Goal: Task Accomplishment & Management: Complete application form

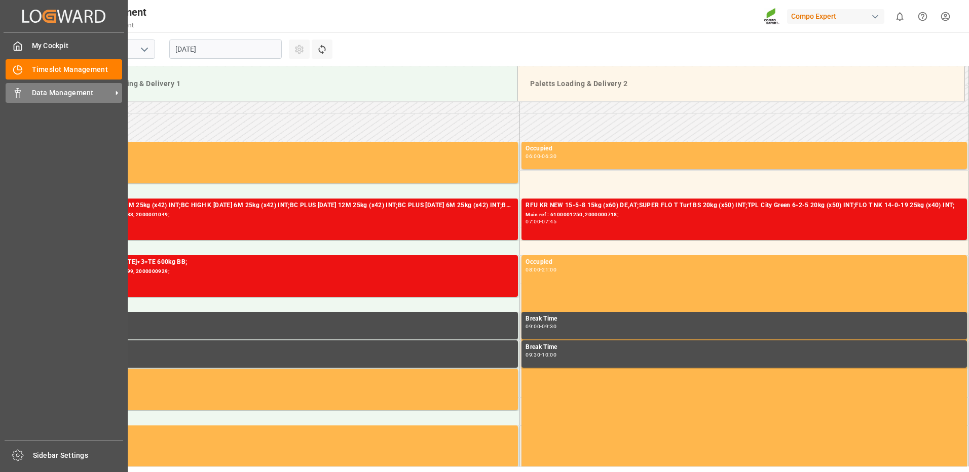
scroll to position [334, 0]
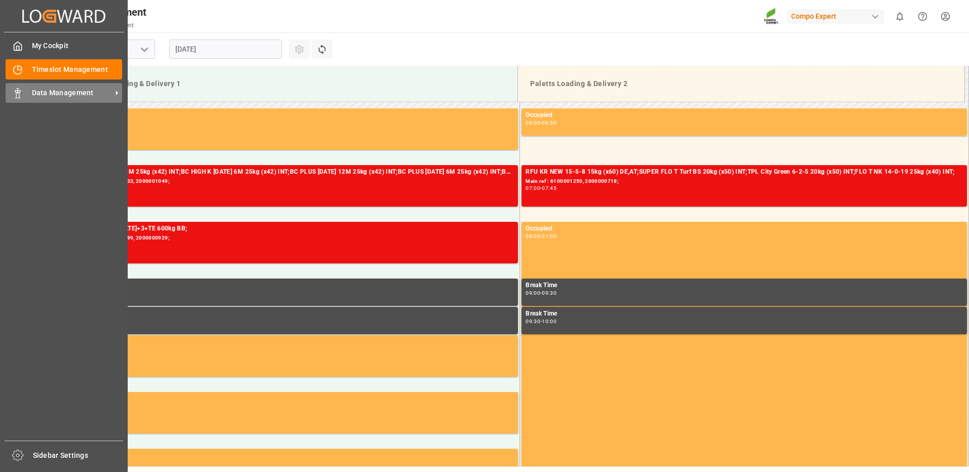
click at [61, 90] on span "Data Management" at bounding box center [72, 93] width 80 height 11
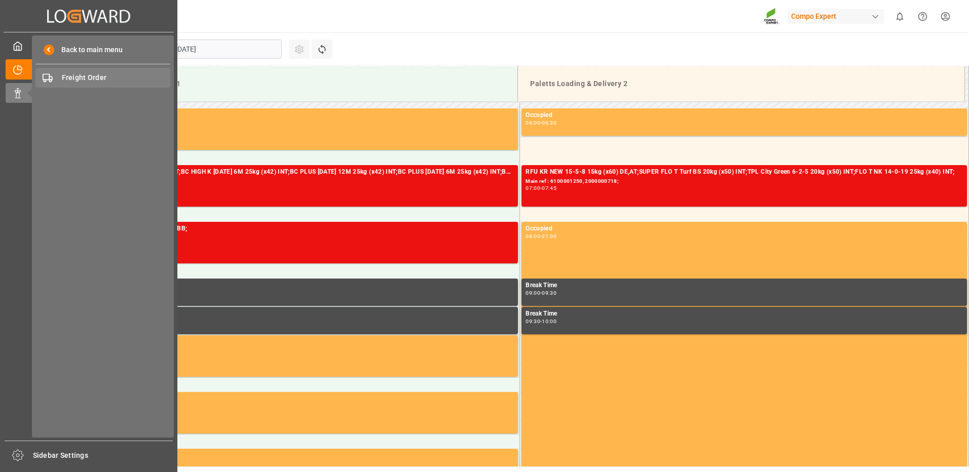
click at [92, 76] on span "Freight Order" at bounding box center [116, 77] width 109 height 11
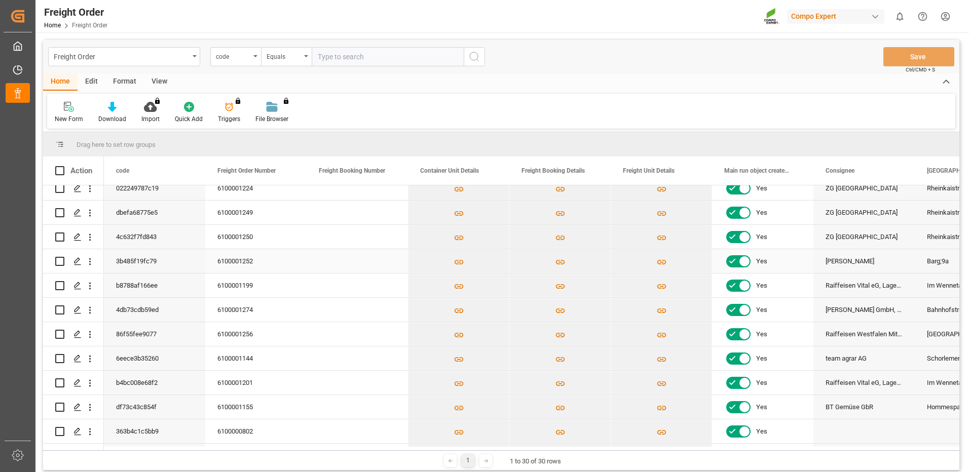
scroll to position [51, 0]
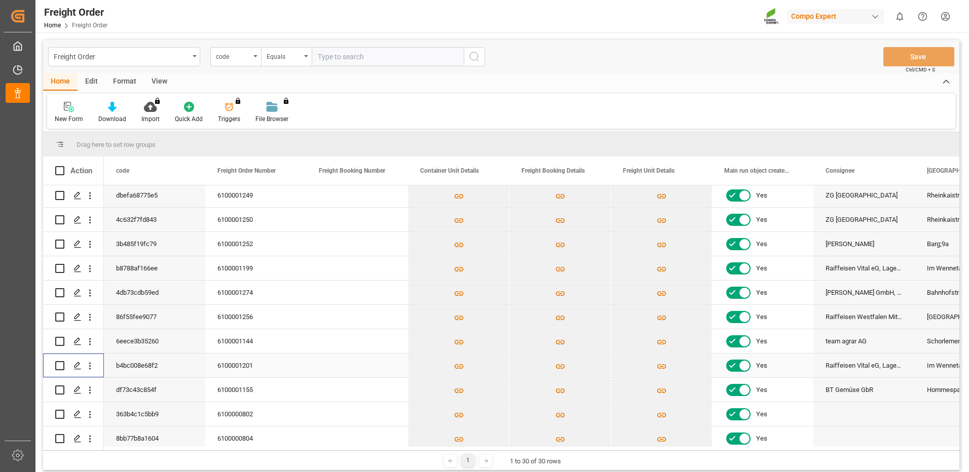
click at [60, 362] on input "Press Space to toggle row selection (unchecked)" at bounding box center [59, 365] width 9 height 9
checkbox input "true"
click at [75, 366] on icon "Press SPACE to deselect this row." at bounding box center [78, 366] width 8 height 8
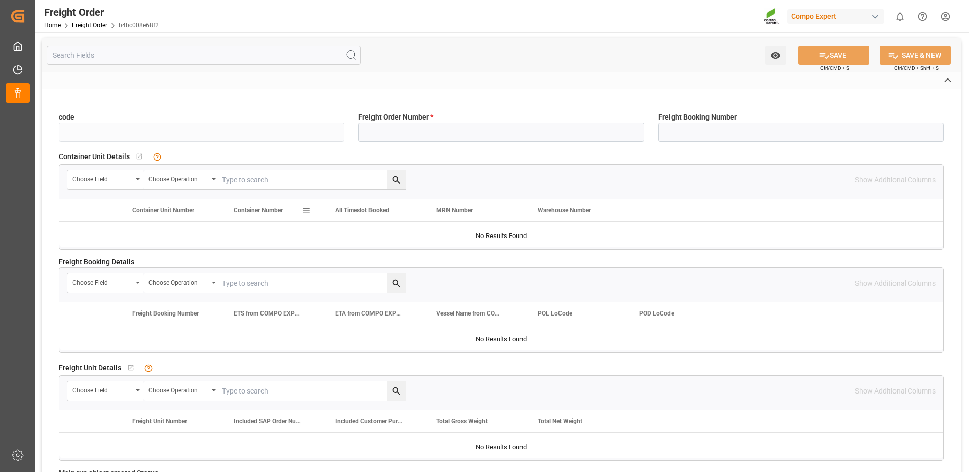
type input "b4bc008e68f2"
type input "6100001201"
type input "No"
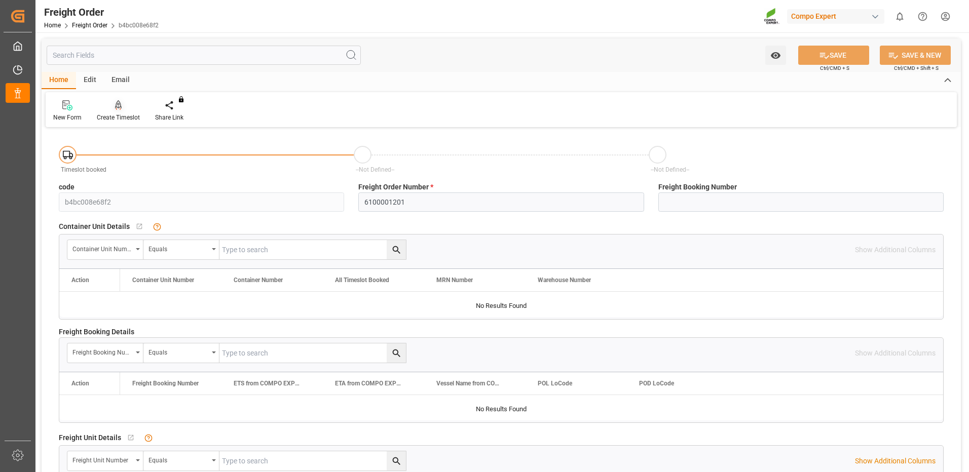
click at [118, 112] on div "Create Timeslot" at bounding box center [118, 111] width 58 height 22
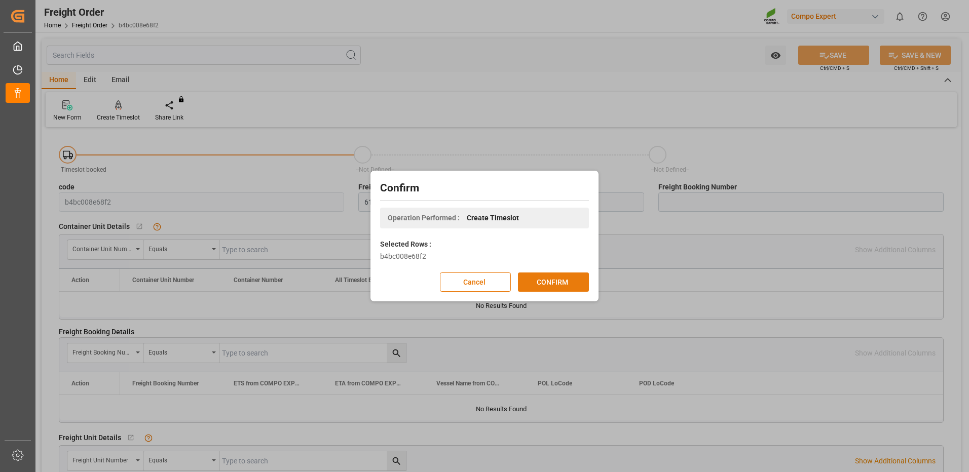
click at [535, 280] on button "CONFIRM" at bounding box center [553, 282] width 71 height 19
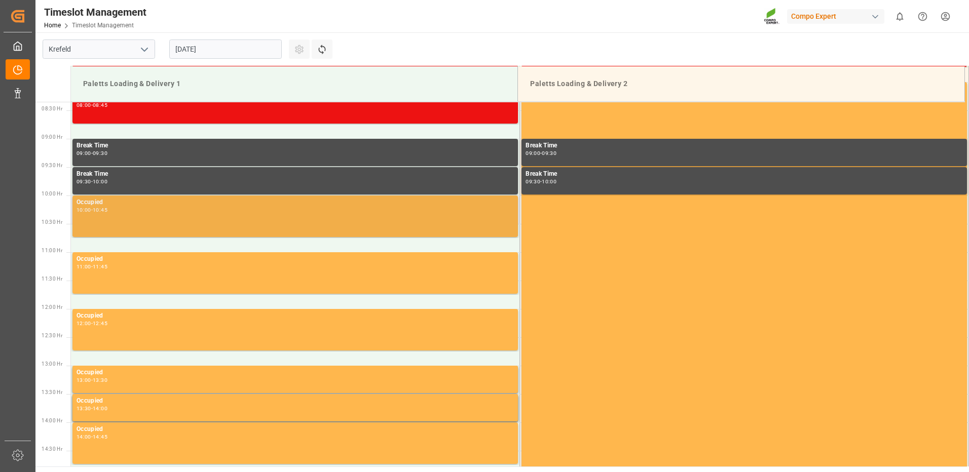
scroll to position [537, 0]
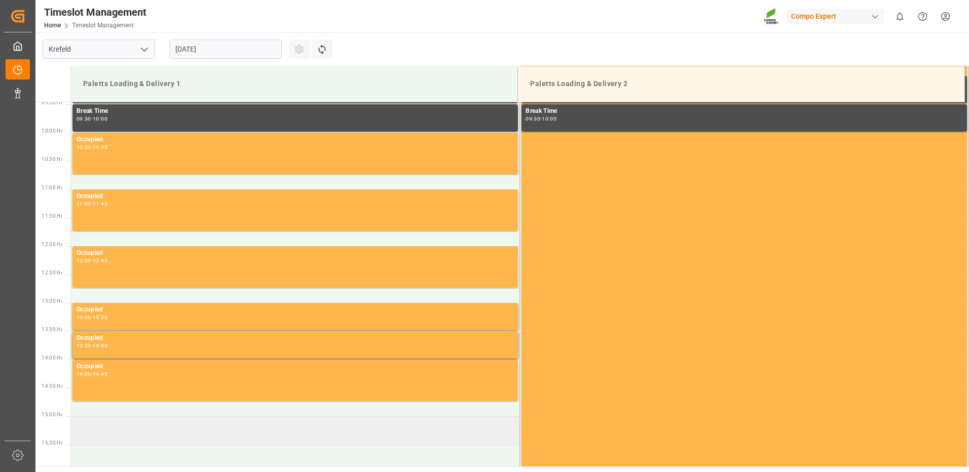
click at [121, 427] on td at bounding box center [295, 431] width 449 height 28
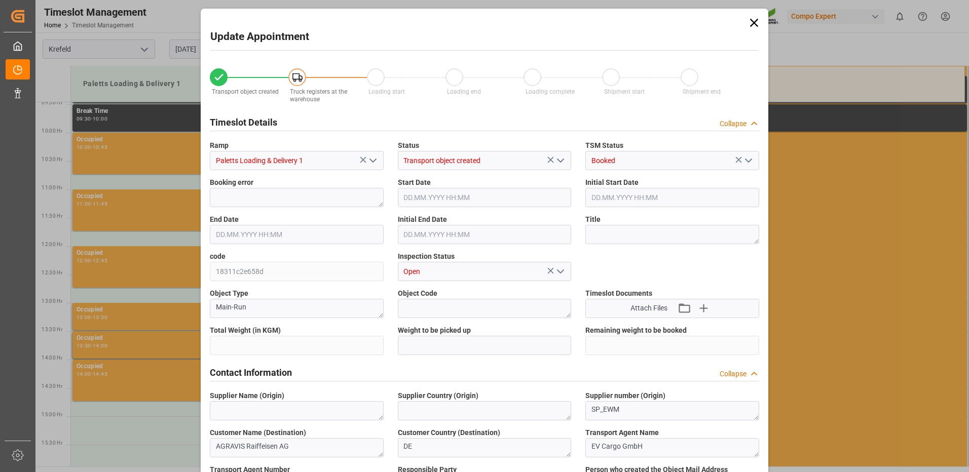
type input "24080"
type input "0"
type input "21.08.2025 15:00"
type input "21.08.2025 15:30"
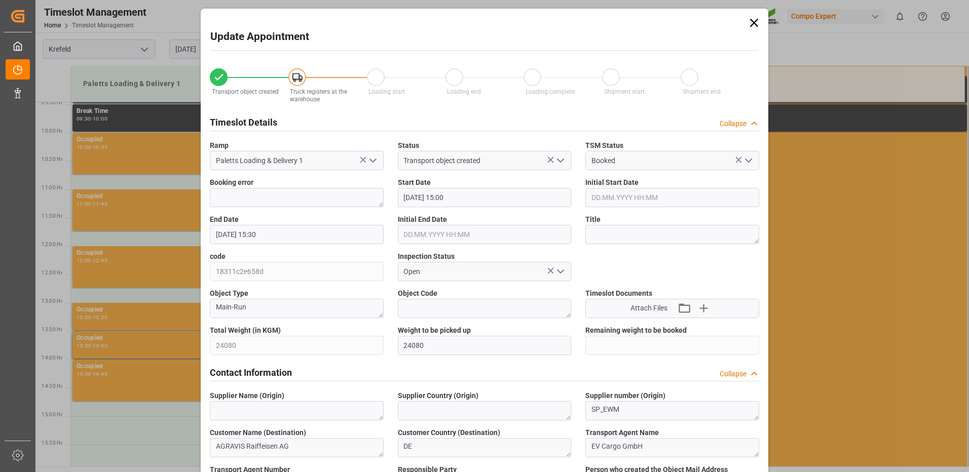
type input "[DATE] 16:49"
type input "21.08.2025 05:02"
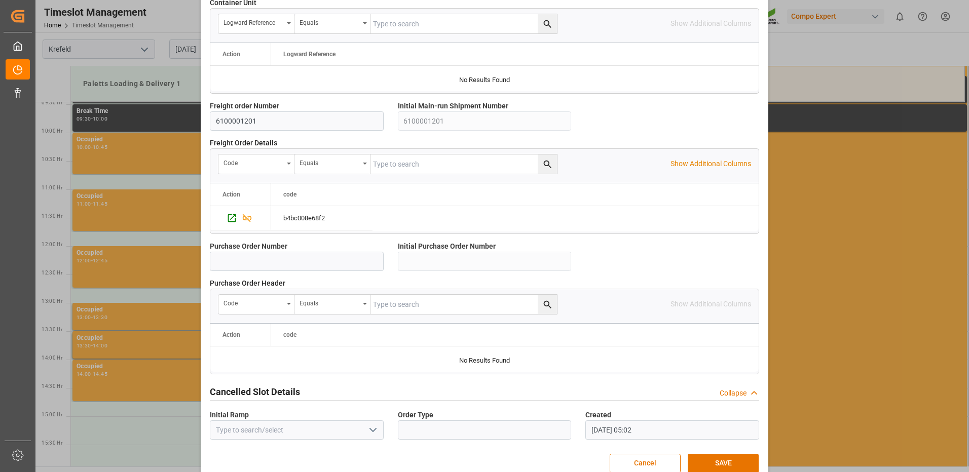
scroll to position [867, 0]
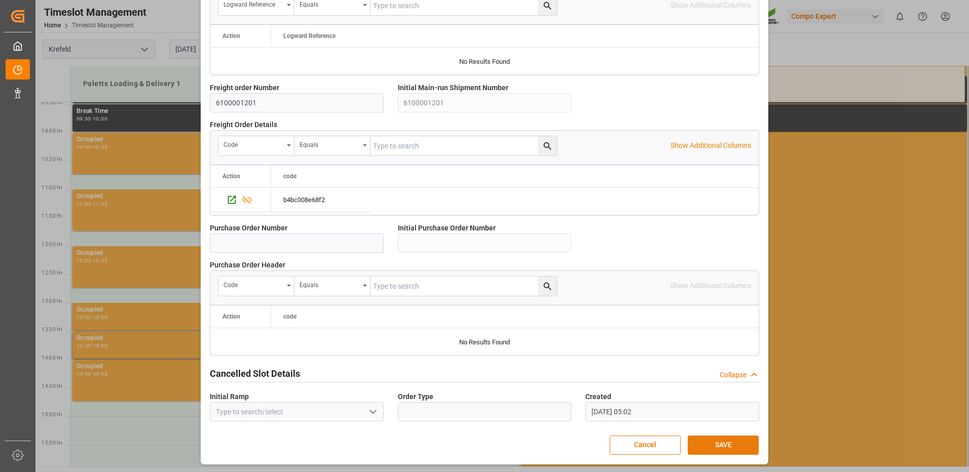
click at [703, 436] on button "SAVE" at bounding box center [723, 445] width 71 height 19
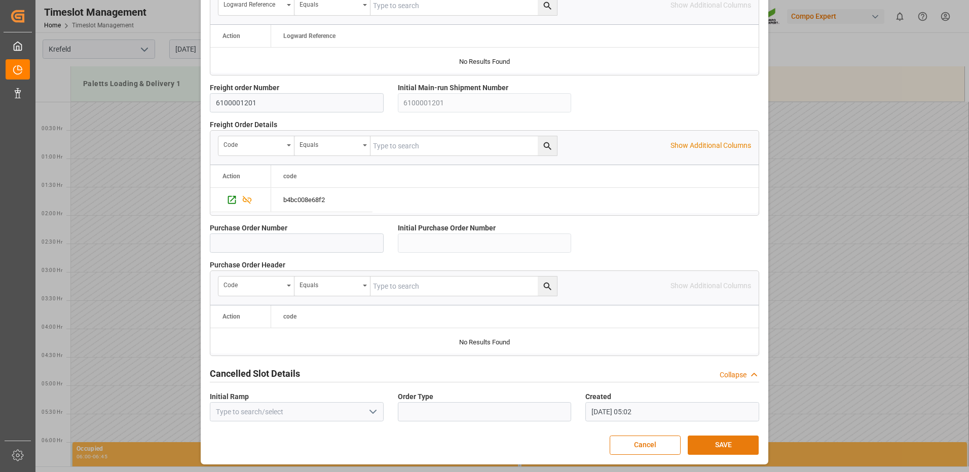
click at [717, 443] on button "SAVE" at bounding box center [723, 445] width 71 height 19
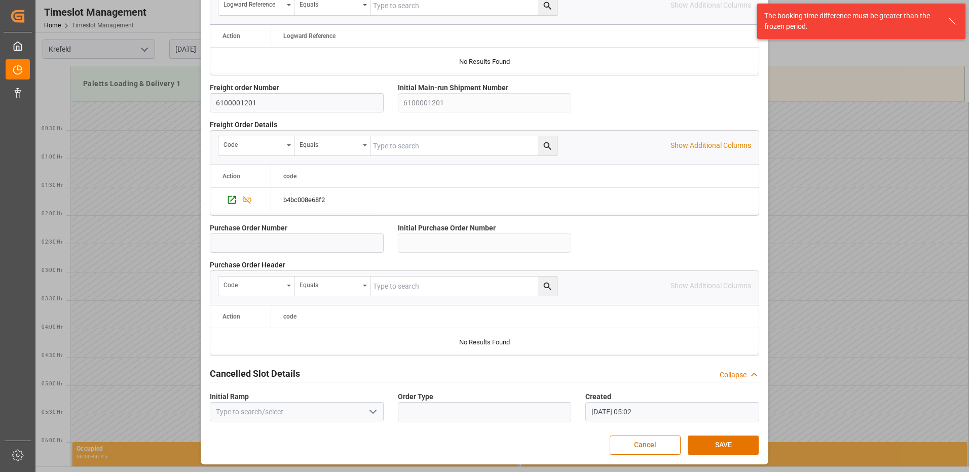
click at [953, 21] on icon at bounding box center [952, 21] width 12 height 12
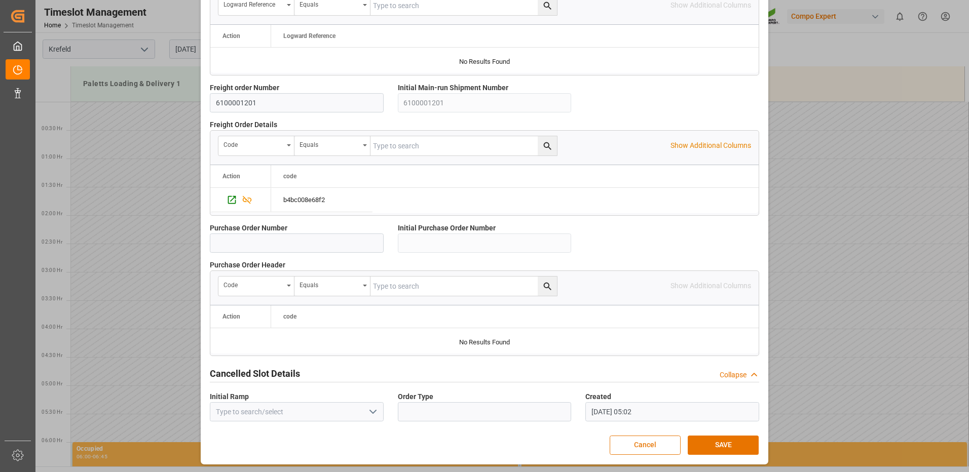
click at [634, 447] on button "Cancel" at bounding box center [645, 445] width 71 height 19
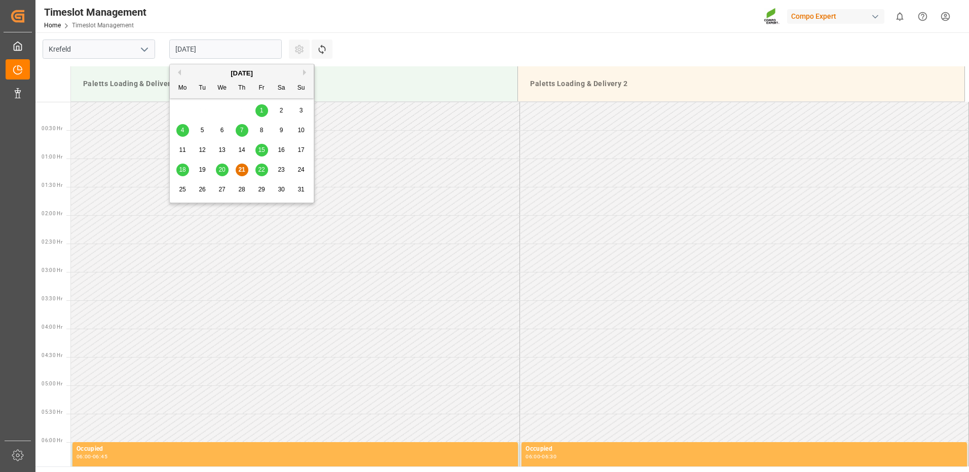
drag, startPoint x: 264, startPoint y: 45, endPoint x: 265, endPoint y: 50, distance: 5.6
click at [265, 46] on input "[DATE]" at bounding box center [225, 49] width 113 height 19
click at [260, 166] on span "22" at bounding box center [261, 169] width 7 height 7
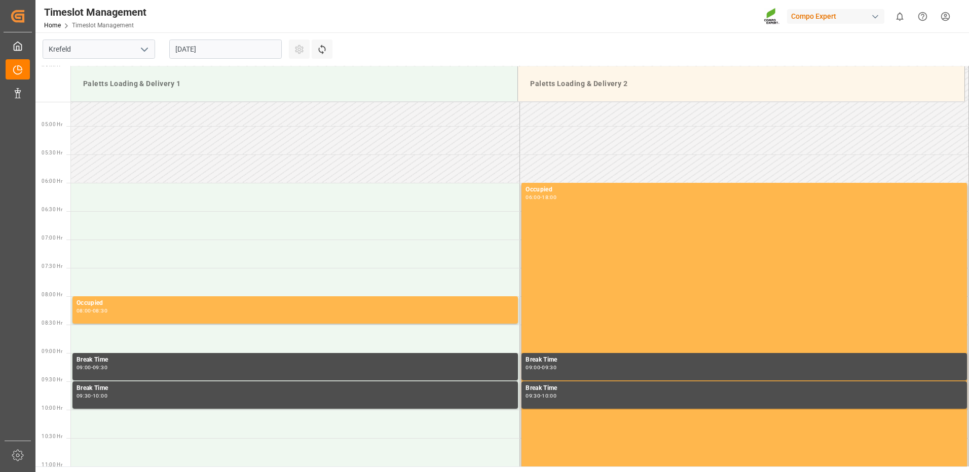
scroll to position [233, 0]
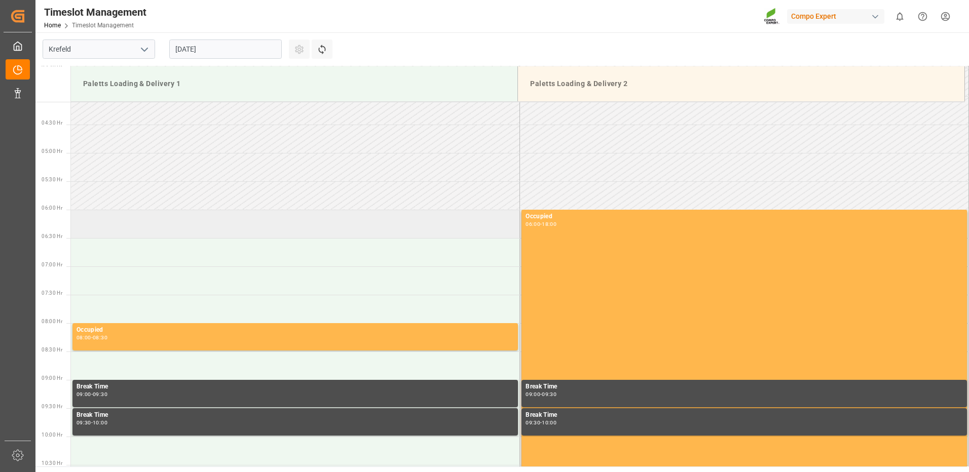
click at [113, 227] on td at bounding box center [295, 224] width 449 height 28
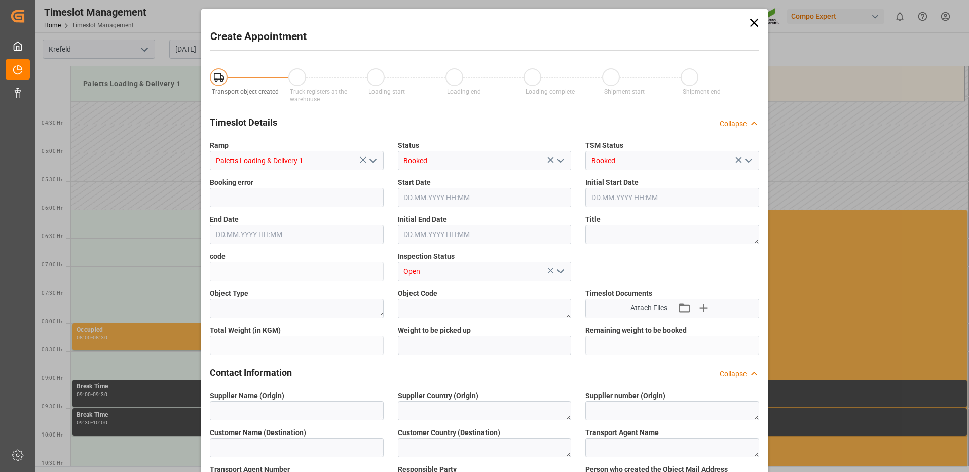
type input "22.08.2025 06:00"
type input "[DATE] 06:30"
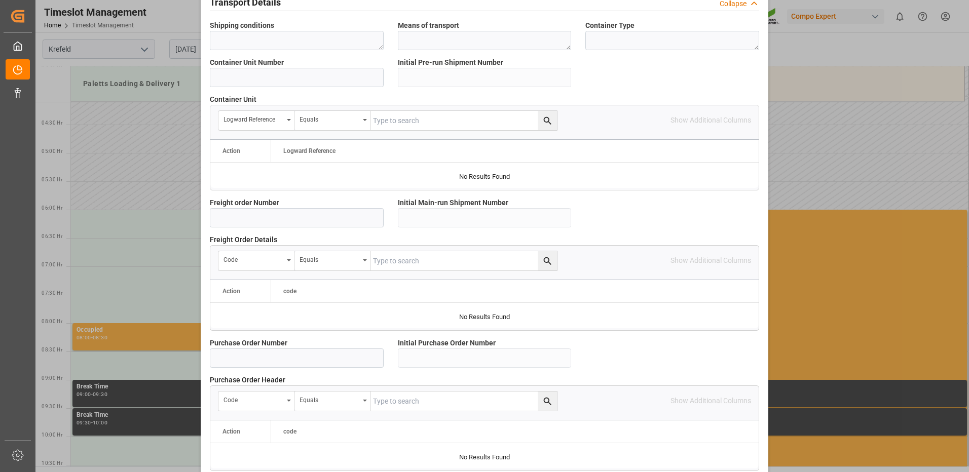
scroll to position [867, 0]
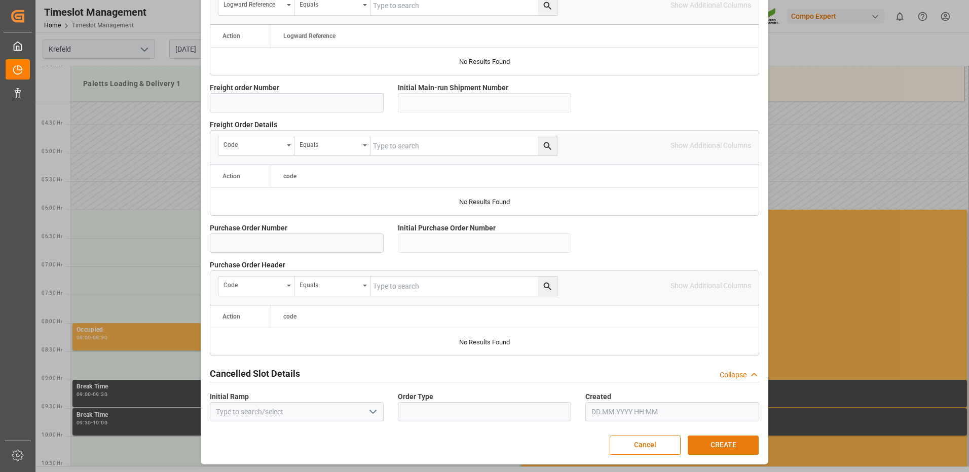
click at [704, 447] on button "CREATE" at bounding box center [723, 445] width 71 height 19
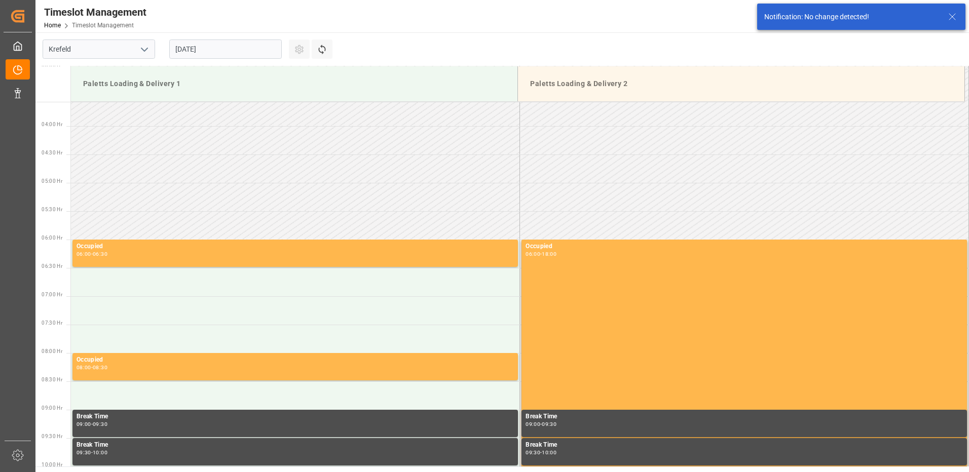
scroll to position [277, 0]
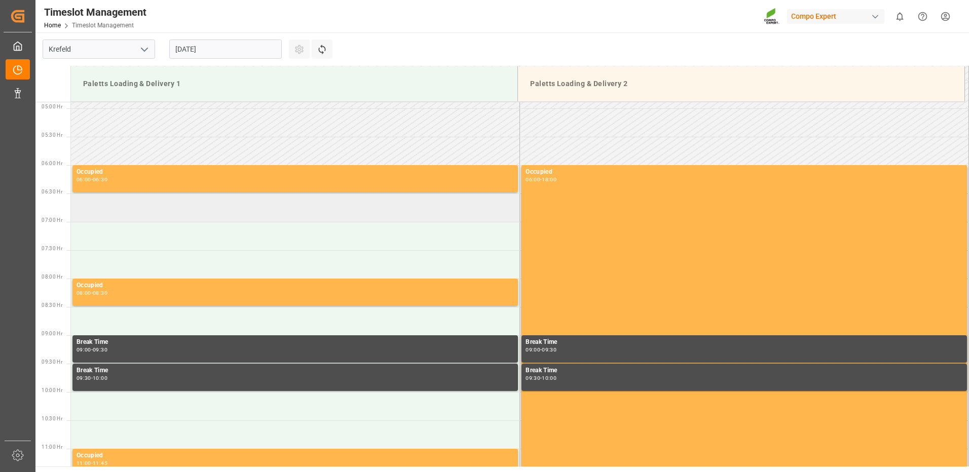
click at [184, 211] on td at bounding box center [295, 208] width 449 height 28
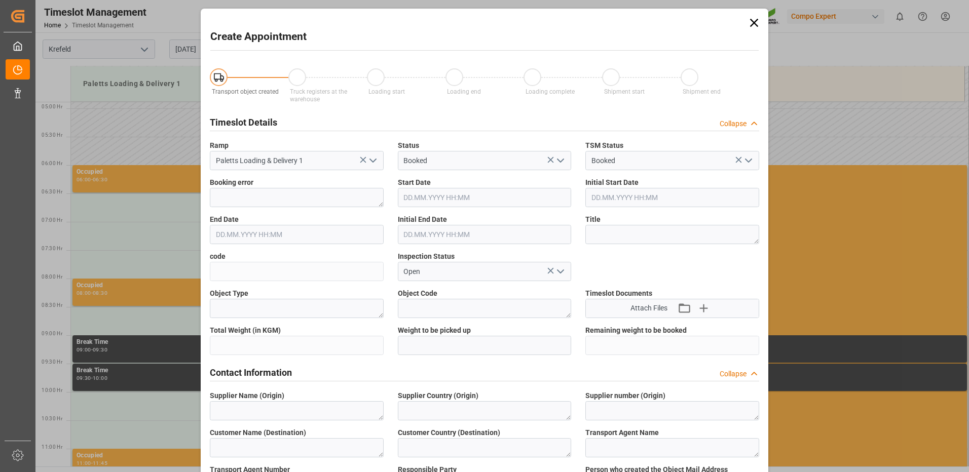
type input "[DATE] 06:30"
type input "[DATE] 07:00"
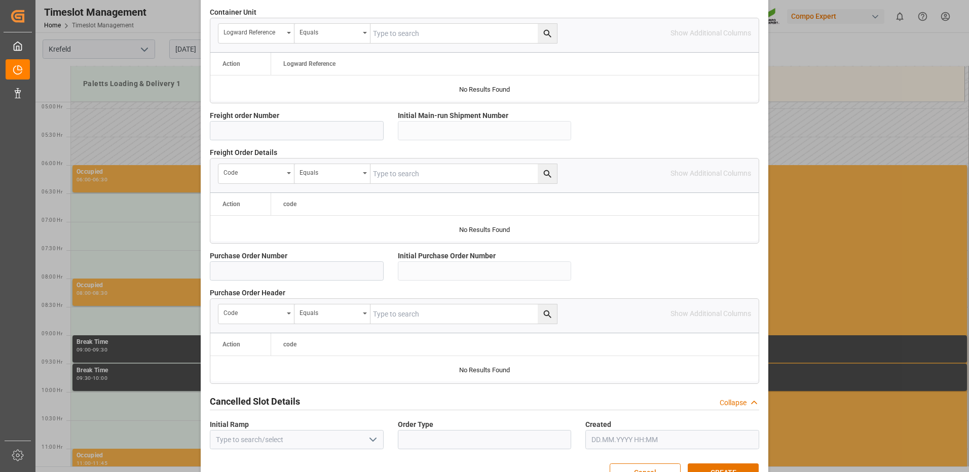
scroll to position [867, 0]
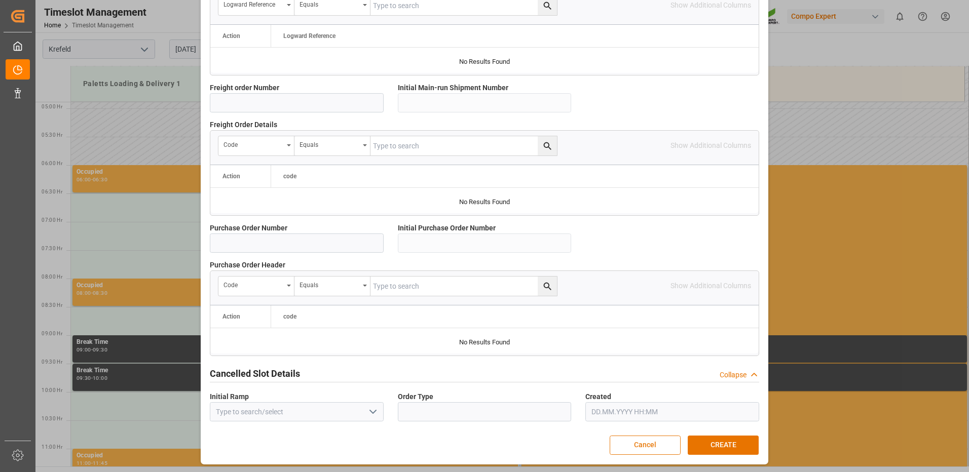
click at [666, 441] on button "Cancel" at bounding box center [645, 445] width 71 height 19
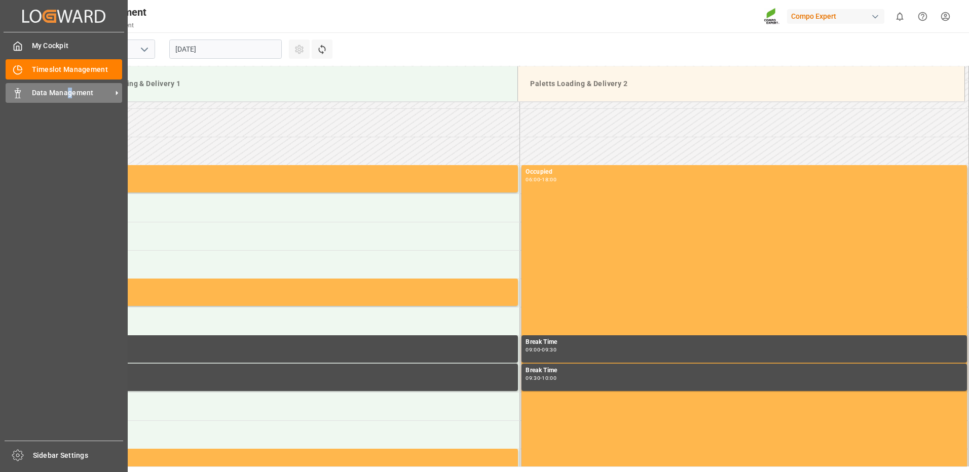
click at [70, 92] on span "Data Management" at bounding box center [72, 93] width 80 height 11
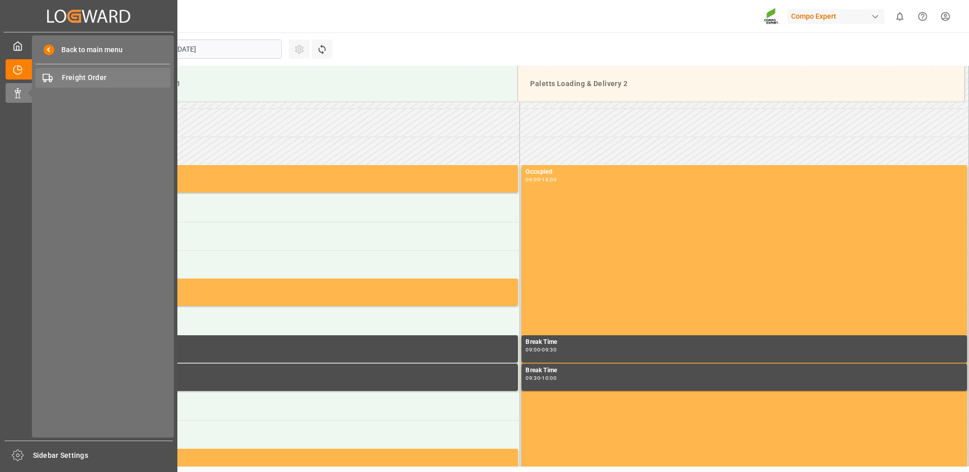
drag, startPoint x: 70, startPoint y: 92, endPoint x: 70, endPoint y: 77, distance: 15.2
click at [70, 77] on span "Freight Order" at bounding box center [116, 77] width 109 height 11
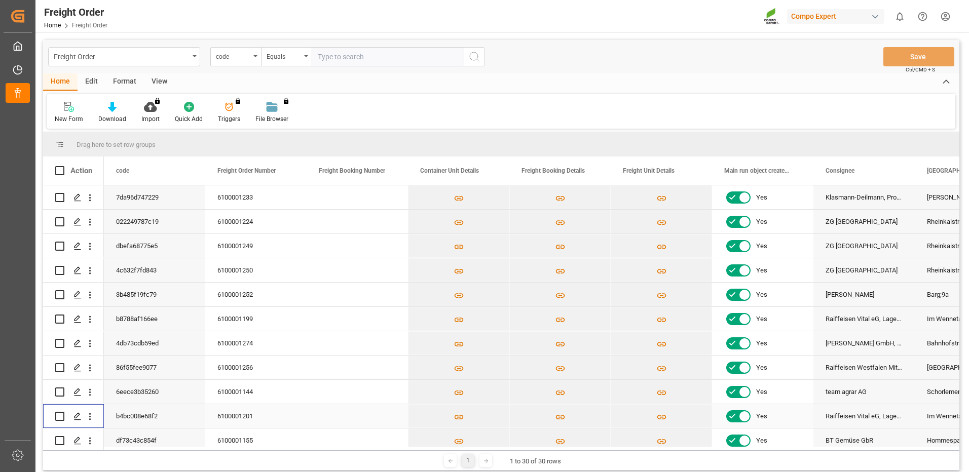
click at [61, 418] on input "Press Space to toggle row selection (unchecked)" at bounding box center [59, 416] width 9 height 9
checkbox input "true"
click at [77, 415] on icon "Press SPACE to deselect this row." at bounding box center [78, 417] width 8 height 8
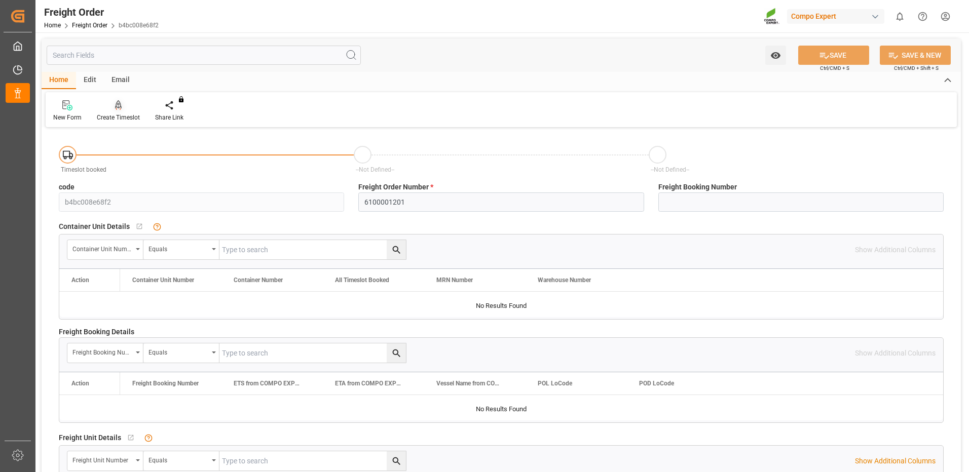
click at [115, 108] on icon at bounding box center [118, 105] width 7 height 10
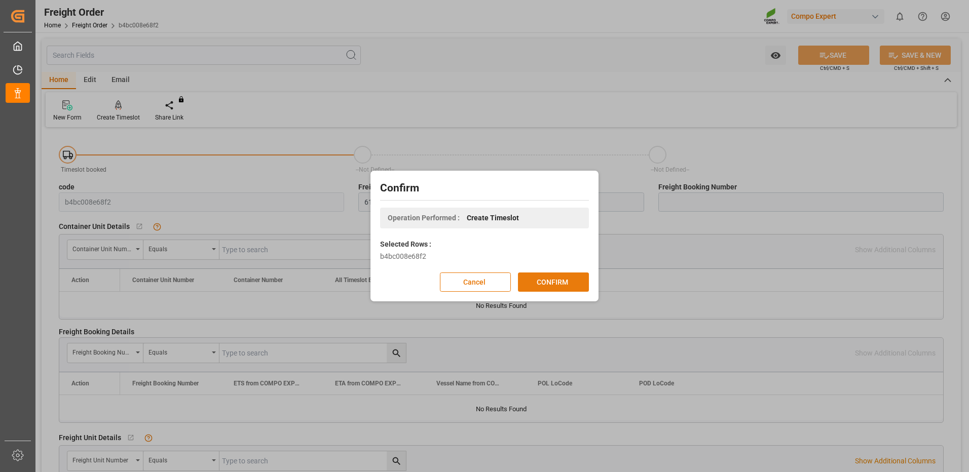
click at [534, 281] on button "CONFIRM" at bounding box center [553, 282] width 71 height 19
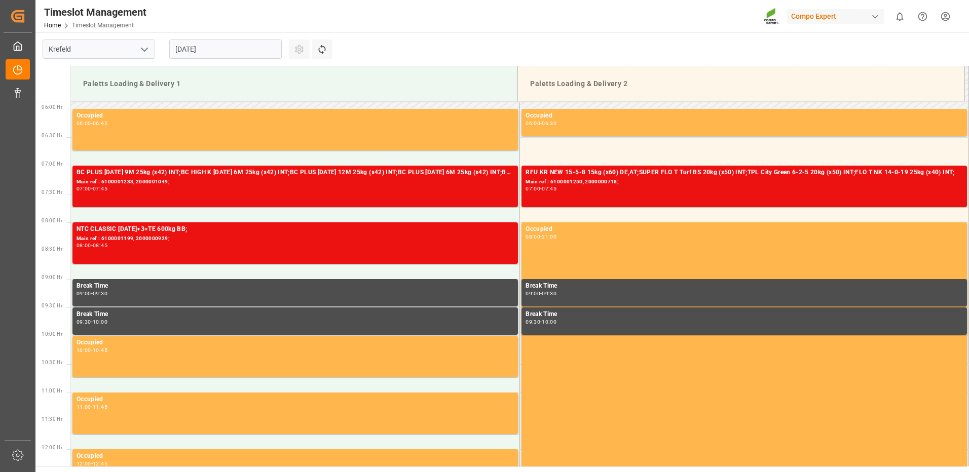
scroll to position [334, 0]
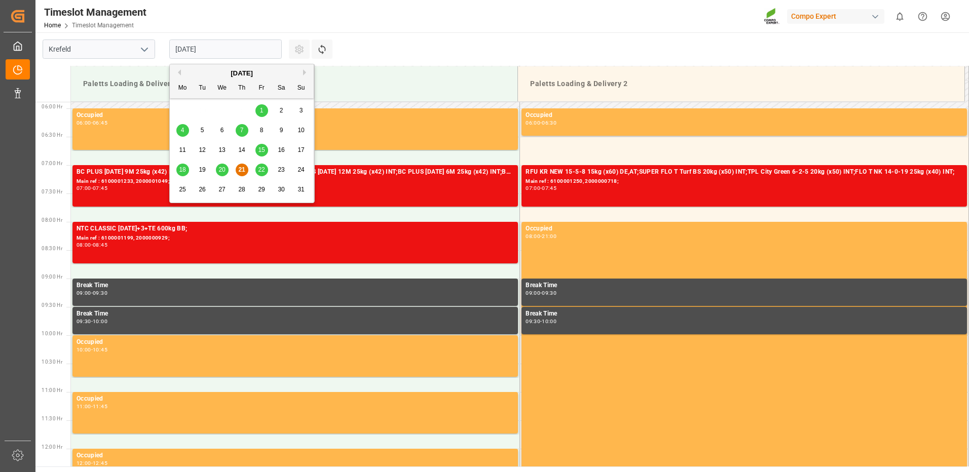
click at [272, 51] on input "[DATE]" at bounding box center [225, 49] width 113 height 19
click at [259, 168] on span "22" at bounding box center [261, 169] width 7 height 7
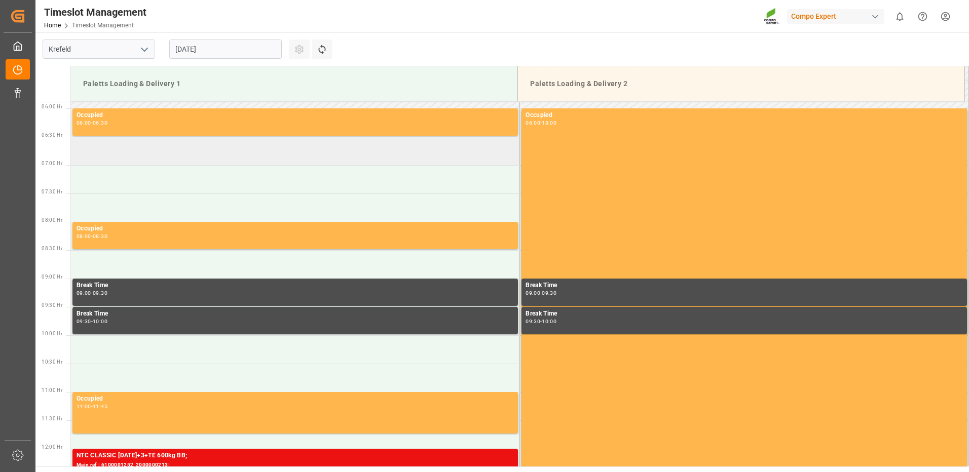
click at [136, 152] on td at bounding box center [295, 151] width 449 height 28
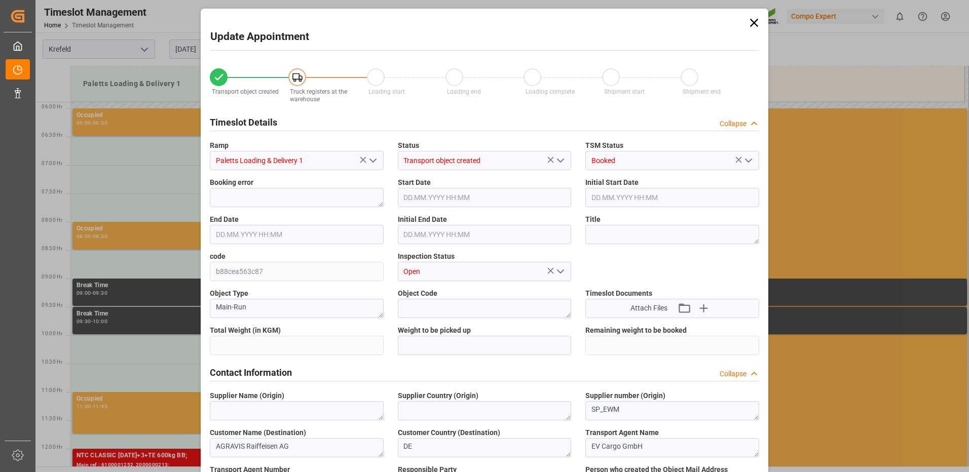
type input "24080"
type input "0"
type input "[DATE] 06:30"
type input "[DATE] 07:00"
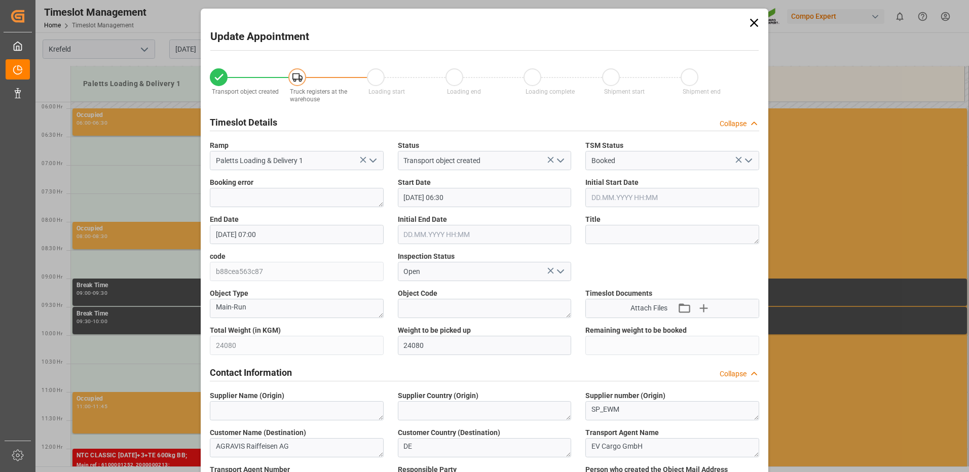
type input "[DATE] 16:49"
type input "[DATE] 05:04"
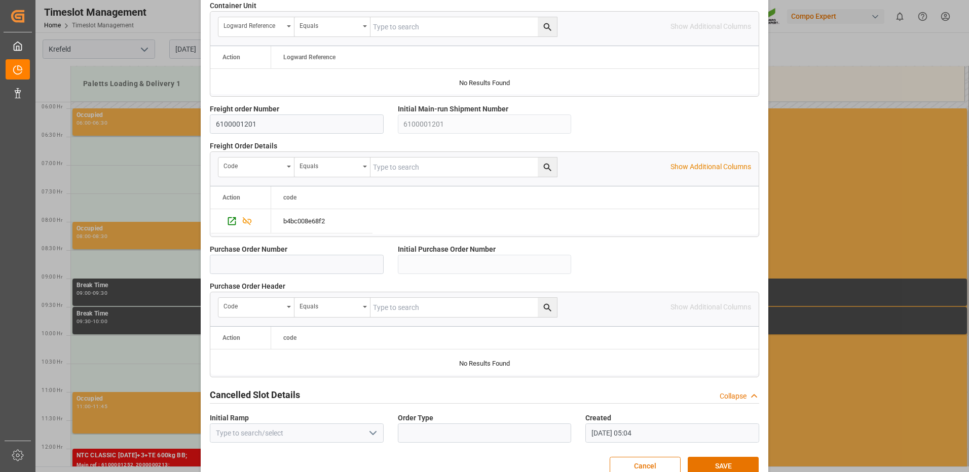
scroll to position [867, 0]
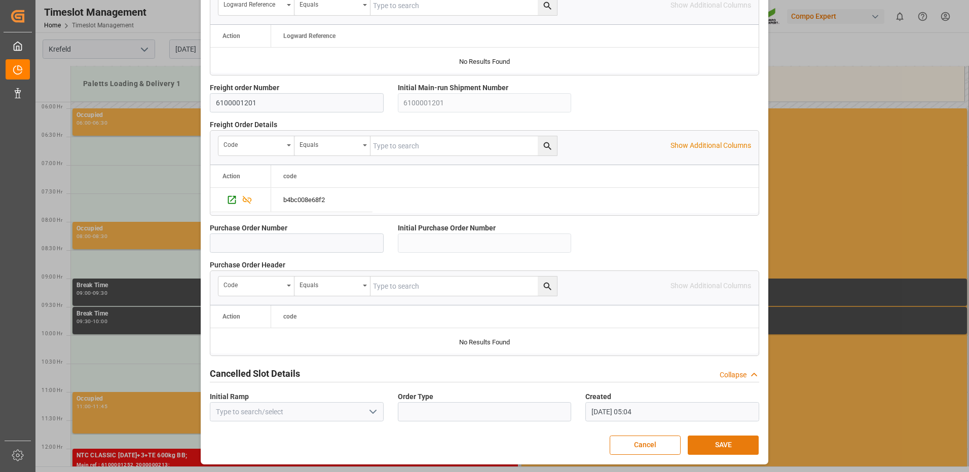
click at [711, 442] on button "SAVE" at bounding box center [723, 445] width 71 height 19
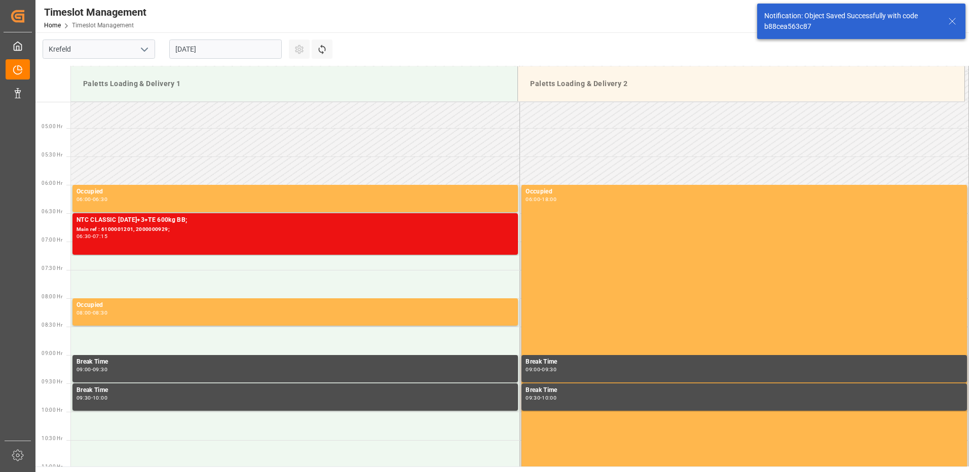
scroll to position [277, 0]
